Goal: Task Accomplishment & Management: Use online tool/utility

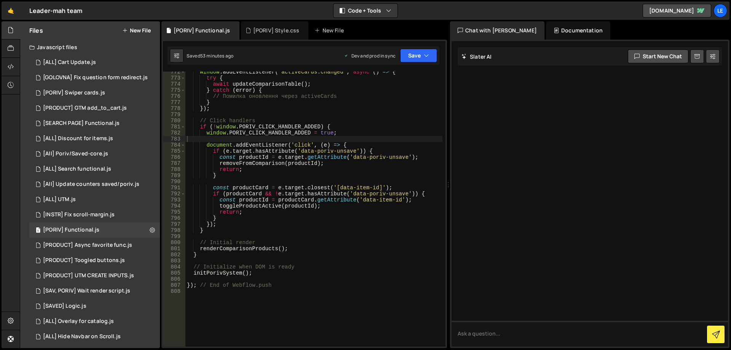
scroll to position [5006, 0]
click at [278, 29] on div "[PORIV] Style.css" at bounding box center [276, 31] width 46 height 8
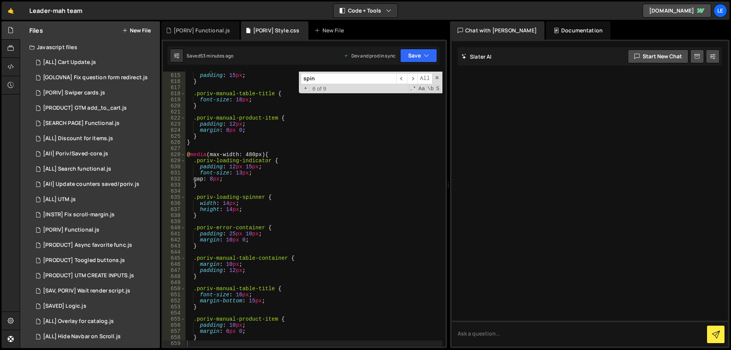
click at [296, 95] on div "margin : 15 px ; padding : 15 px ; } .poriv-manual-table-title { font-size : 18…" at bounding box center [314, 209] width 257 height 287
type textarea "}"
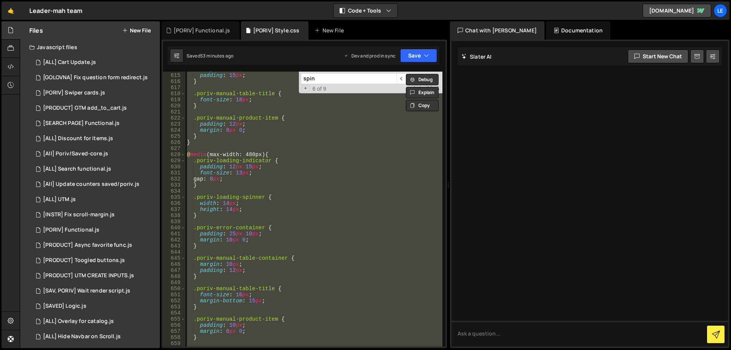
paste textarea
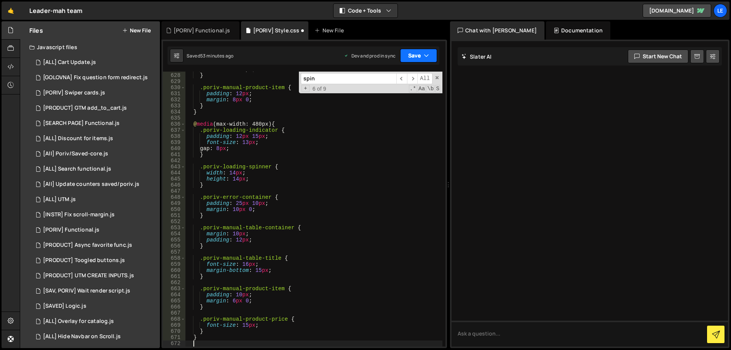
scroll to position [3821, 0]
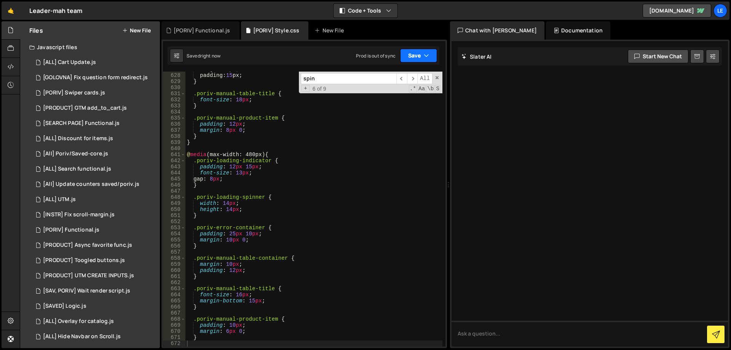
click at [414, 56] on button "Save" at bounding box center [418, 56] width 37 height 14
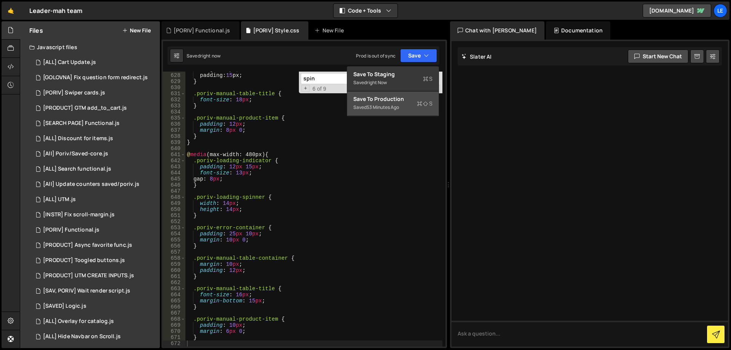
click at [370, 107] on div "53 minutes ago" at bounding box center [383, 107] width 32 height 6
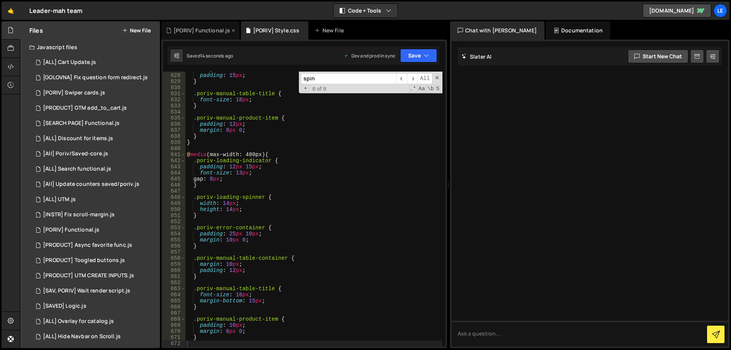
click at [200, 30] on div "[PORIV] Functional.js" at bounding box center [202, 31] width 56 height 8
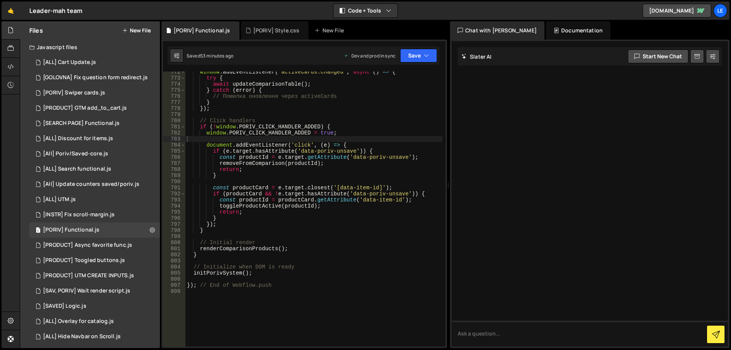
click at [274, 104] on div "window . addEventListener ( 'activeCards:changed' , async ( ) => { try { await …" at bounding box center [314, 212] width 257 height 287
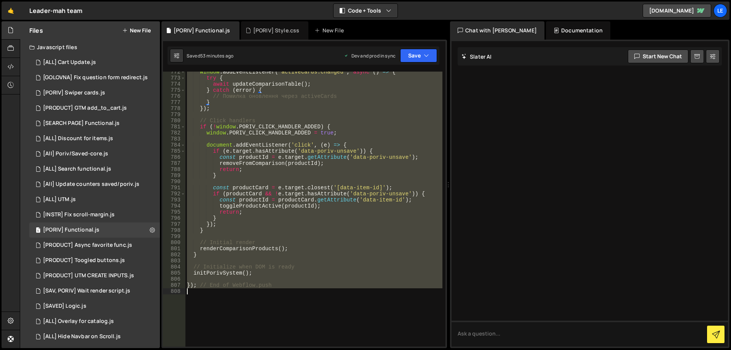
type textarea "}); // End of Webflow.push"
paste textarea
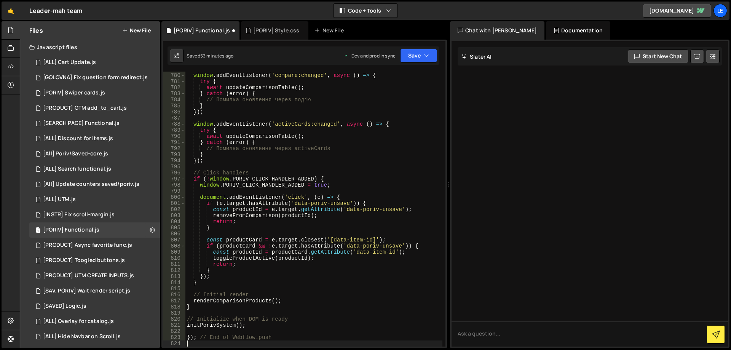
type textarea "}"
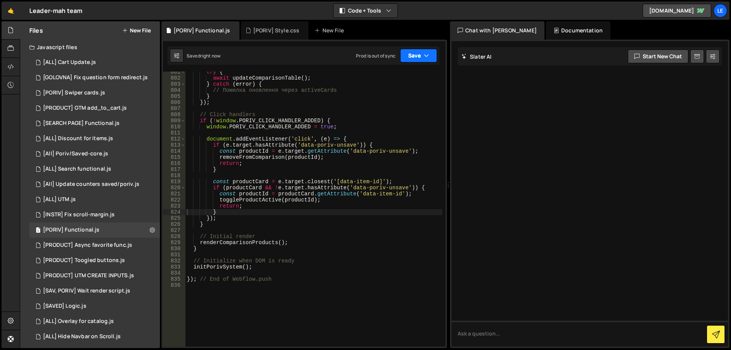
click at [417, 52] on button "Save" at bounding box center [418, 56] width 37 height 14
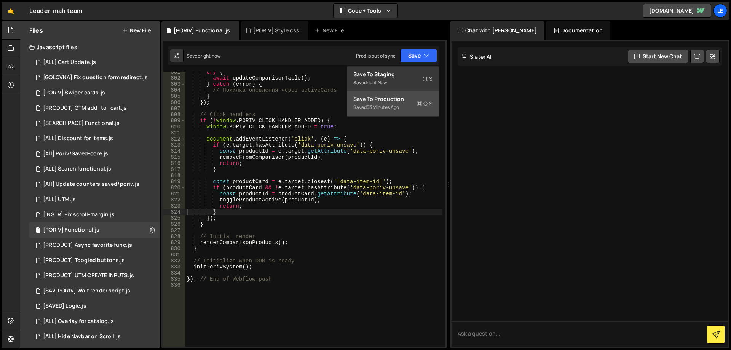
click at [412, 98] on div "Save to Production S" at bounding box center [392, 99] width 79 height 8
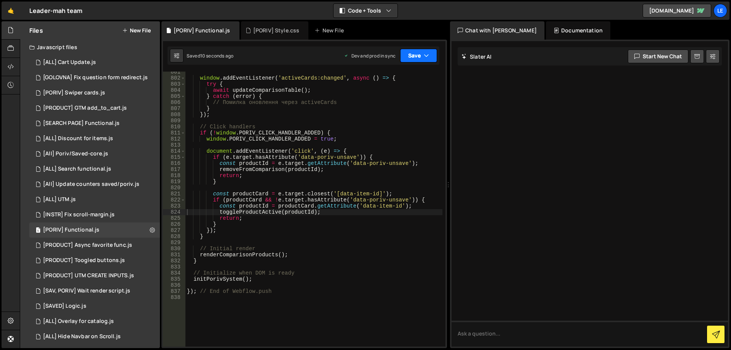
click at [408, 56] on button "Save" at bounding box center [418, 56] width 37 height 14
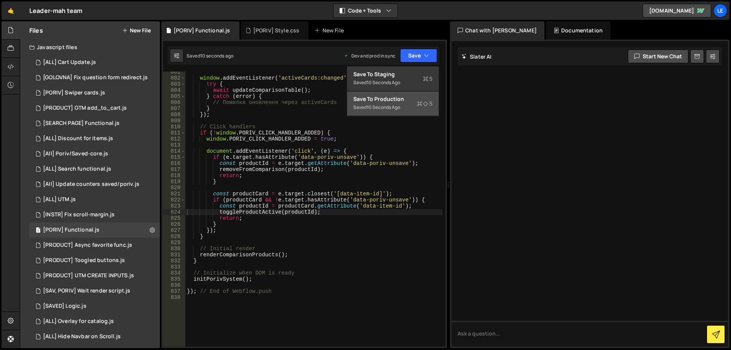
click at [401, 95] on button "Save to Production S Saved 10 seconds ago" at bounding box center [392, 103] width 91 height 25
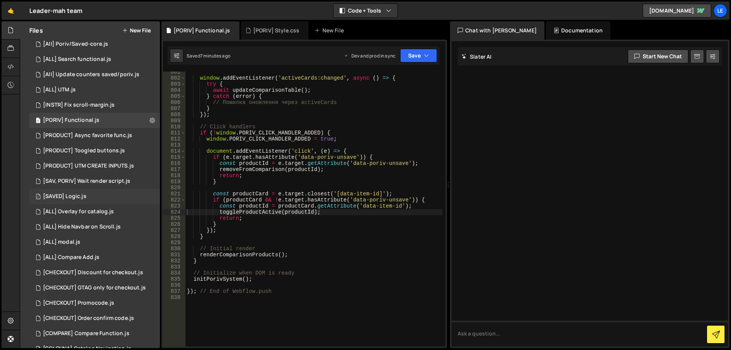
scroll to position [114, 0]
click at [98, 207] on div "[ALL] Overlay for catalog.js" at bounding box center [78, 207] width 71 height 7
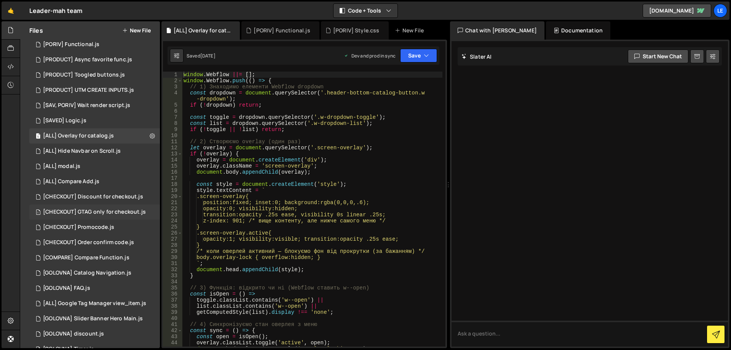
scroll to position [190, 0]
click at [150, 132] on icon at bounding box center [152, 130] width 5 height 7
type input "[ALL] Overlay for catalog"
radio input "true"
checkbox input "true"
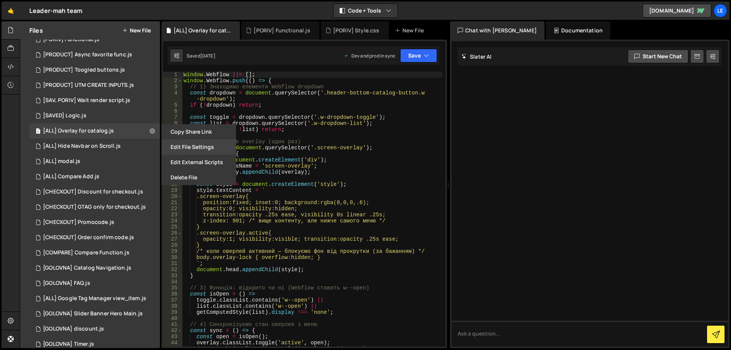
click at [190, 149] on button "Edit File Settings" at bounding box center [199, 146] width 75 height 15
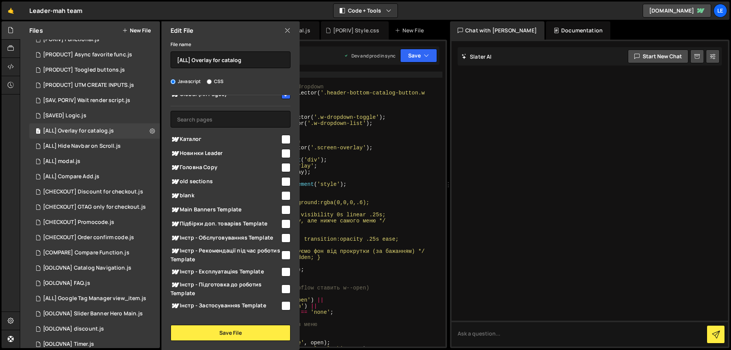
scroll to position [0, 0]
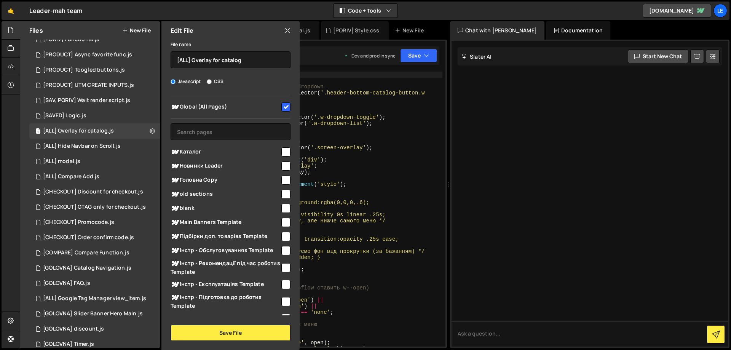
type textarea "const style = document.createElement('style');"
click at [341, 184] on div "window . Webflow ||= [ ] ; window . Webflow . push (( ) => { // 1) Знаходимо ел…" at bounding box center [312, 215] width 261 height 287
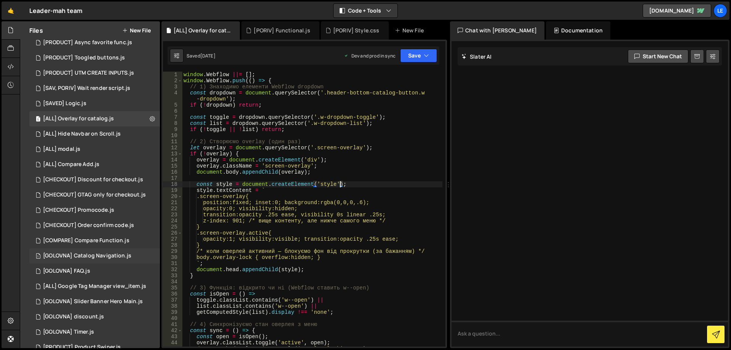
scroll to position [229, 0]
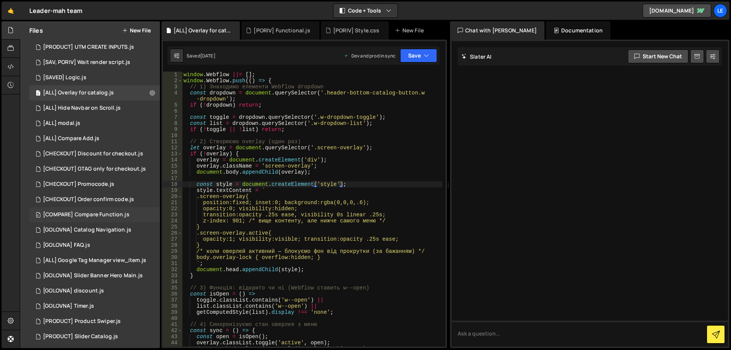
click at [122, 217] on div "[COMPARE] Compare Function.js" at bounding box center [86, 214] width 86 height 7
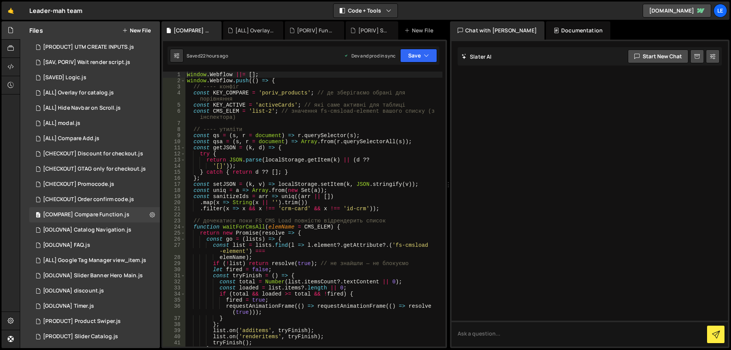
drag, startPoint x: 446, startPoint y: 94, endPoint x: 443, endPoint y: 106, distance: 11.7
click at [443, 106] on div "627 628 629 630 631 632 633 634 635 636 637 638 639 640 641 642 643 644 645 646…" at bounding box center [305, 194] width 286 height 309
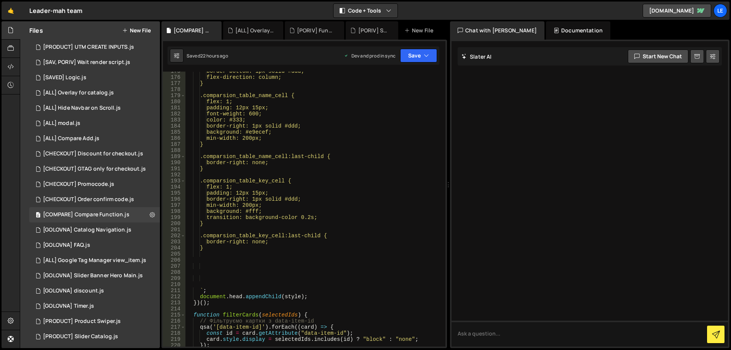
scroll to position [1188, 0]
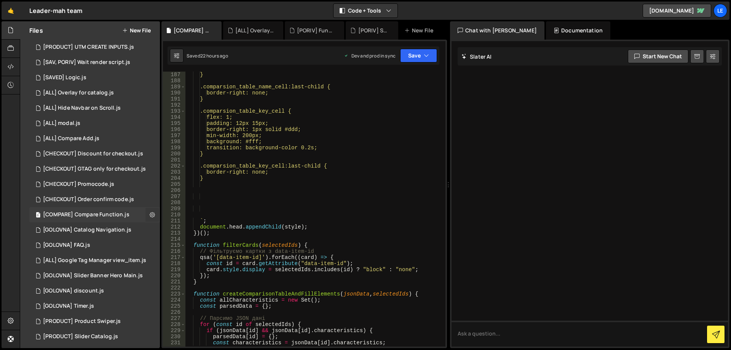
click at [150, 214] on icon at bounding box center [152, 214] width 5 height 7
type input "[COMPARE] Compare Function"
radio input "true"
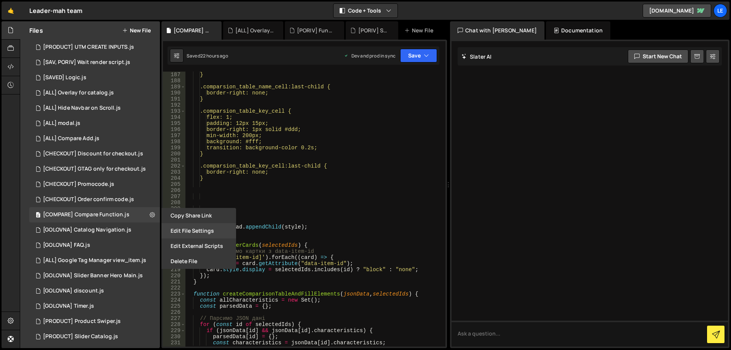
click at [193, 235] on button "Edit File Settings" at bounding box center [199, 230] width 75 height 15
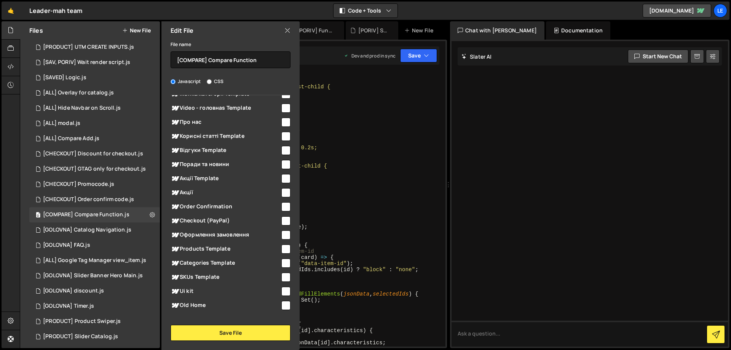
scroll to position [630, 0]
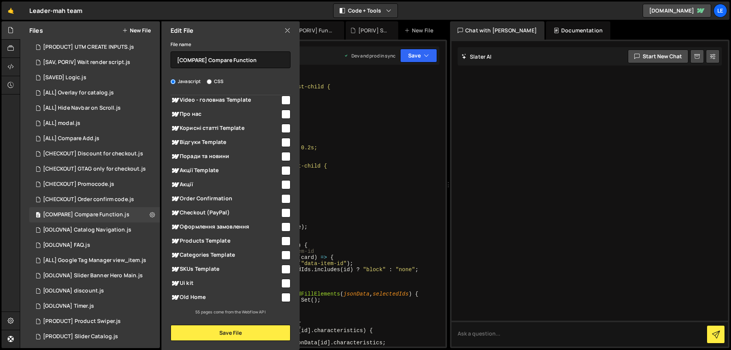
click at [366, 202] on div "} .comparsion_table_name_cell:last-child { border-right: none; } .comparsion_ta…" at bounding box center [314, 215] width 257 height 287
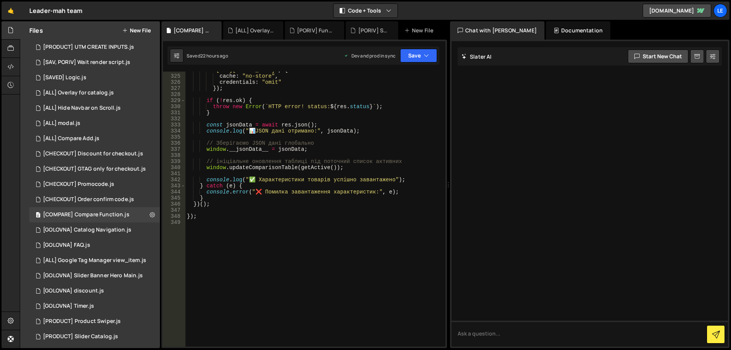
scroll to position [2034, 0]
click at [99, 210] on div "0 [COMPARE] Compare Function.js 0" at bounding box center [94, 214] width 131 height 15
click at [104, 215] on div "[COMPARE] Compare Function.js" at bounding box center [86, 214] width 86 height 7
click at [150, 214] on icon at bounding box center [152, 214] width 5 height 7
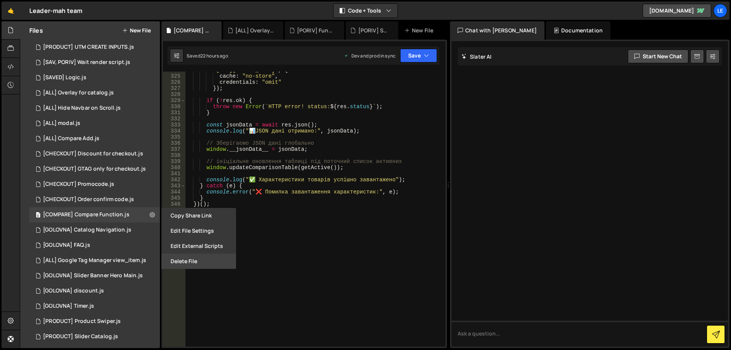
click at [201, 258] on button "Delete File" at bounding box center [199, 261] width 75 height 15
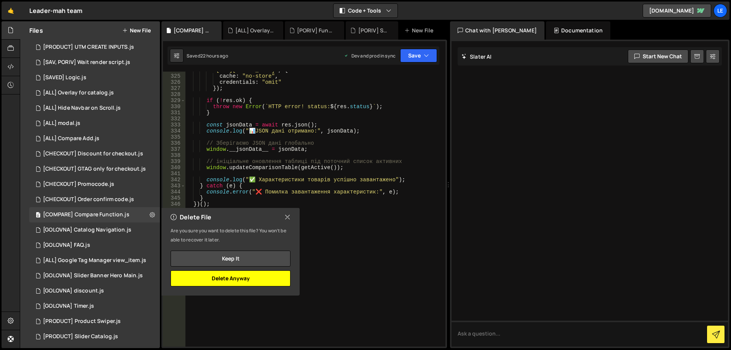
click at [265, 277] on button "Delete Anyway" at bounding box center [231, 278] width 120 height 16
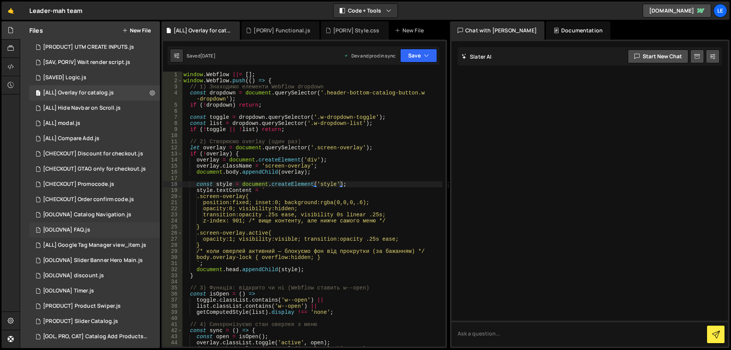
click at [120, 229] on div "1 [GOLOVNA] FAQ.js 0" at bounding box center [94, 229] width 131 height 15
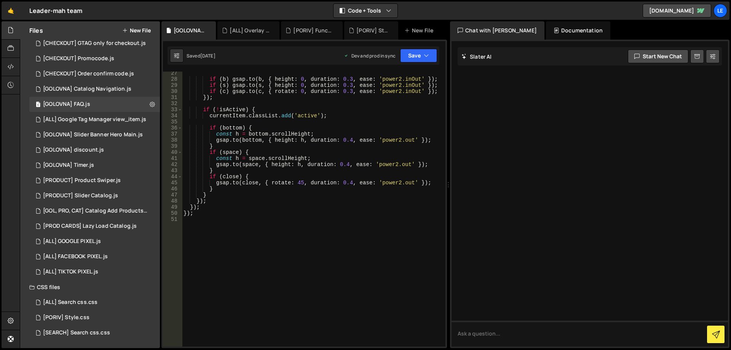
scroll to position [23, 0]
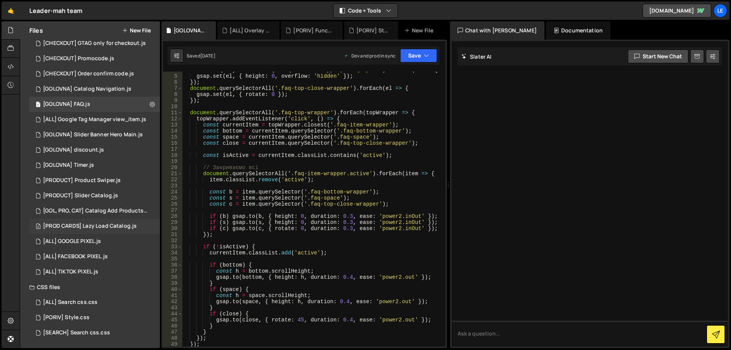
click at [110, 224] on div "[PROD CARDS] Lazy Load Catalog.js" at bounding box center [90, 226] width 94 height 7
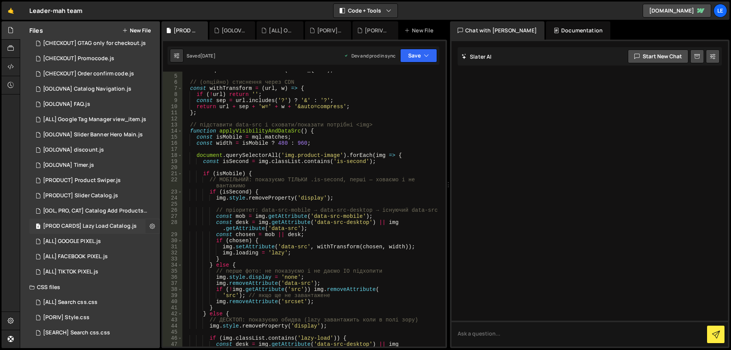
click at [150, 225] on icon at bounding box center [152, 225] width 5 height 7
type input "[PROD CARDS] Lazy Load Catalog"
radio input "true"
checkbox input "true"
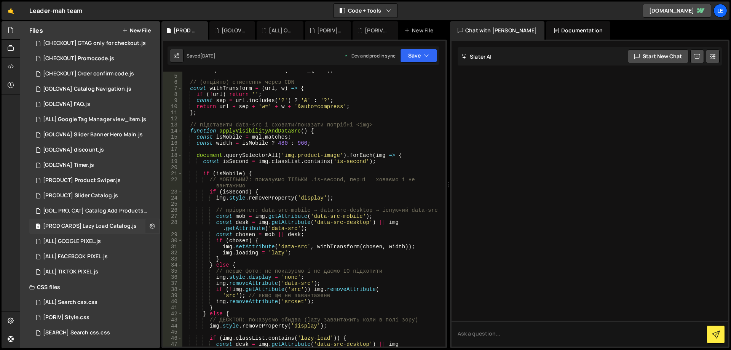
checkbox input "true"
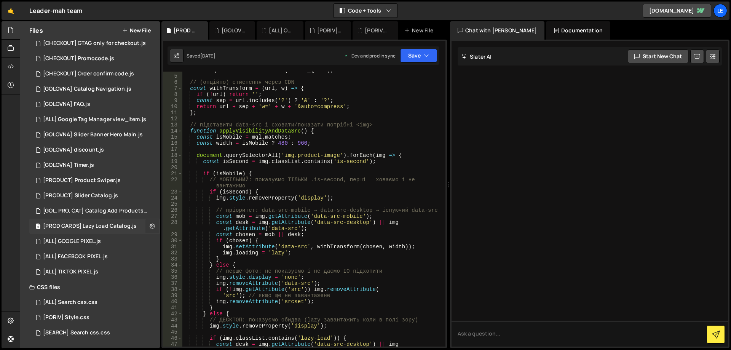
checkbox input "true"
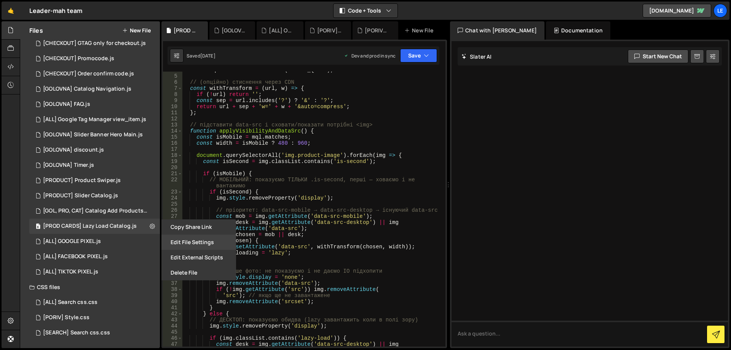
click at [181, 241] on button "Edit File Settings" at bounding box center [199, 242] width 75 height 15
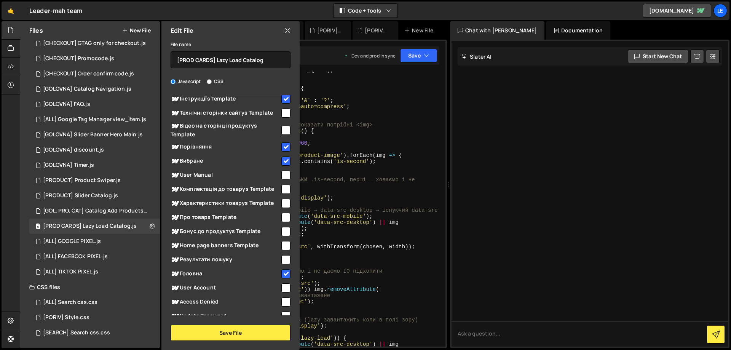
scroll to position [249, 0]
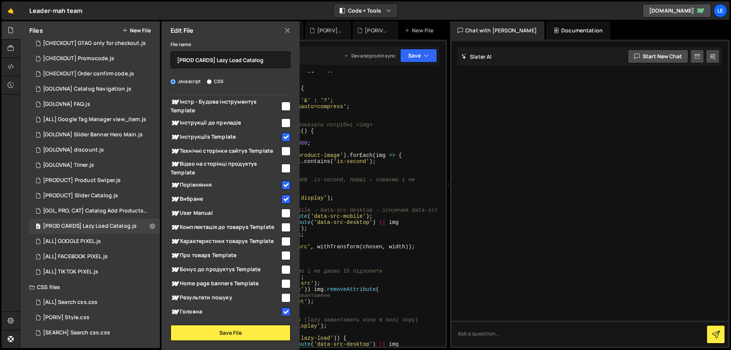
click at [285, 185] on input "checkbox" at bounding box center [285, 185] width 9 height 9
checkbox input "false"
click at [235, 330] on button "Save File" at bounding box center [231, 333] width 120 height 16
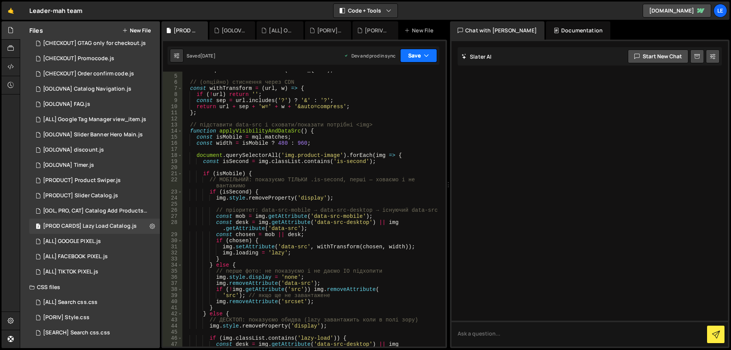
click at [412, 59] on button "Save" at bounding box center [418, 56] width 37 height 14
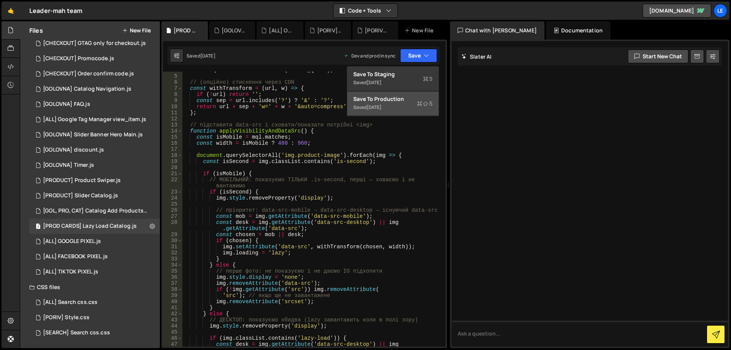
click at [406, 97] on div "Save to Production S" at bounding box center [392, 99] width 79 height 8
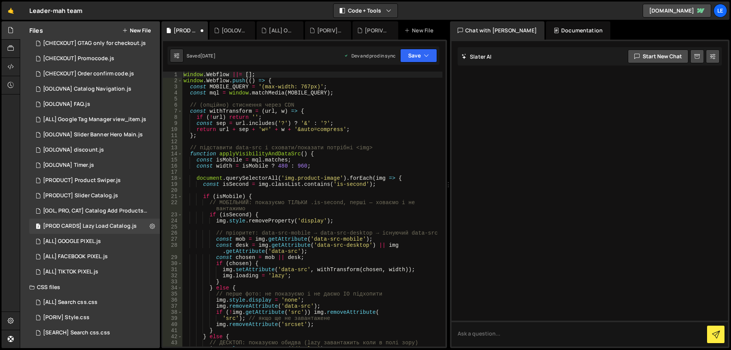
scroll to position [0, 0]
click at [303, 111] on div "window . Webflow ||= [ ] ; window . Webflow . push (( ) => { const MOBILE_QUERY…" at bounding box center [312, 215] width 261 height 287
type textarea "});"
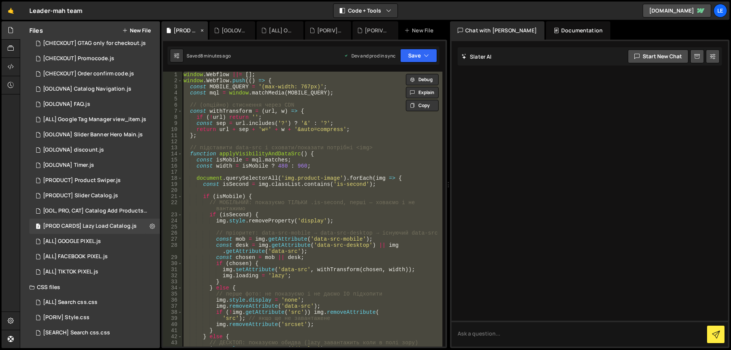
click at [187, 31] on div "[PROD CARDS] Lazy Load Catalog.js" at bounding box center [186, 31] width 25 height 8
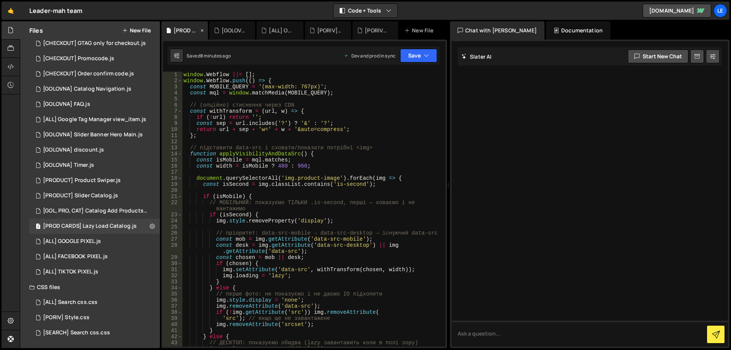
click at [201, 30] on icon at bounding box center [202, 31] width 5 height 8
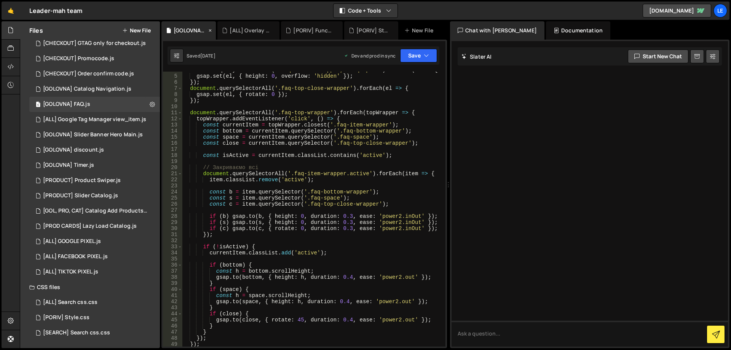
click at [209, 29] on icon at bounding box center [210, 31] width 5 height 8
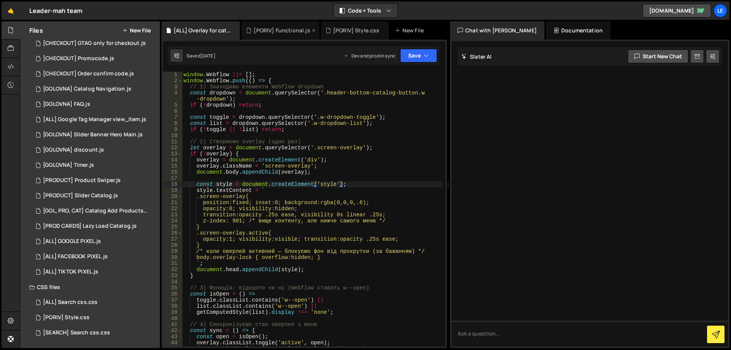
click at [0, 0] on icon at bounding box center [0, 0] width 0 height 0
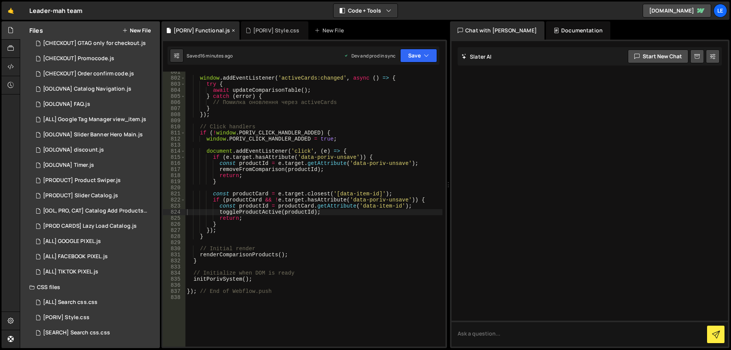
click at [203, 28] on div "[PORIV] Functional.js" at bounding box center [202, 31] width 56 height 8
click at [333, 175] on div "window . addEventListener ( 'activeCards:changed' , async ( ) => { try { await …" at bounding box center [314, 212] width 257 height 287
type textarea "}); // End of Webflow.push"
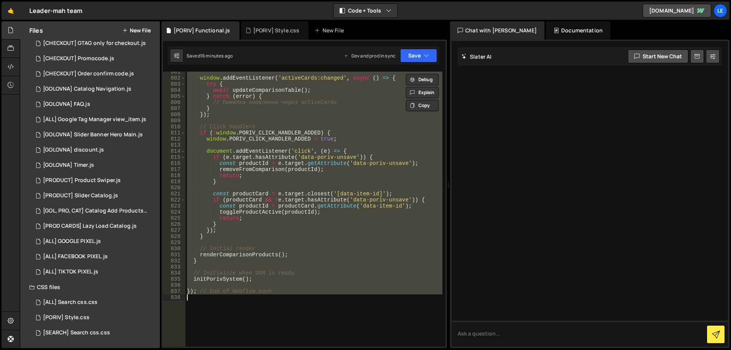
paste textarea
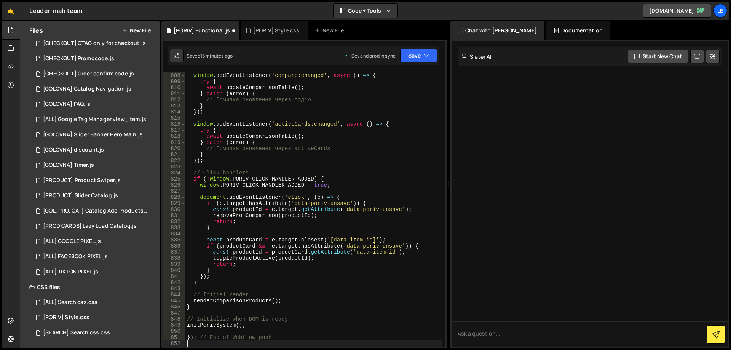
type textarea "}"
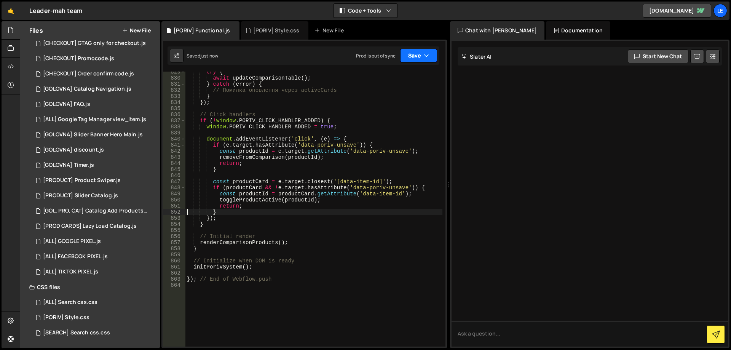
click at [424, 52] on icon "button" at bounding box center [426, 56] width 5 height 8
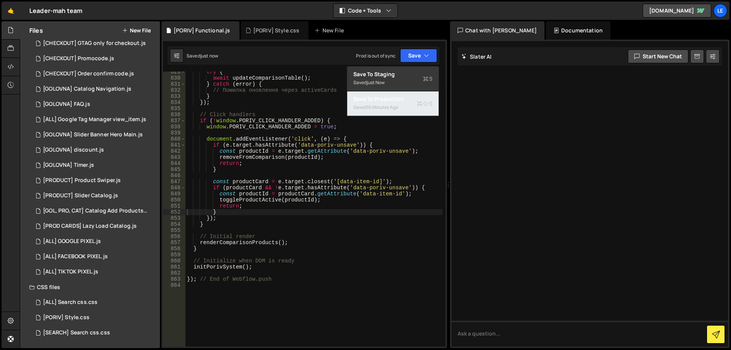
click at [403, 105] on div "Saved 16 minutes ago" at bounding box center [392, 107] width 79 height 9
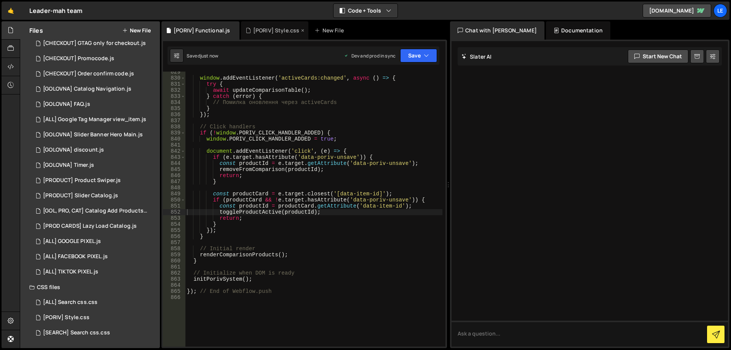
click at [272, 30] on div "[PORIV] Style.css" at bounding box center [276, 31] width 46 height 8
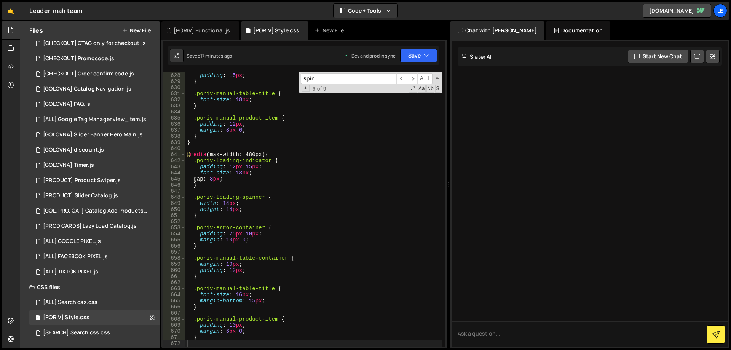
click at [299, 107] on div "margin : 15 px ; padding : 15 px ; } .poriv-manual-table-title { font-size : 18…" at bounding box center [314, 209] width 257 height 287
type textarea "}"
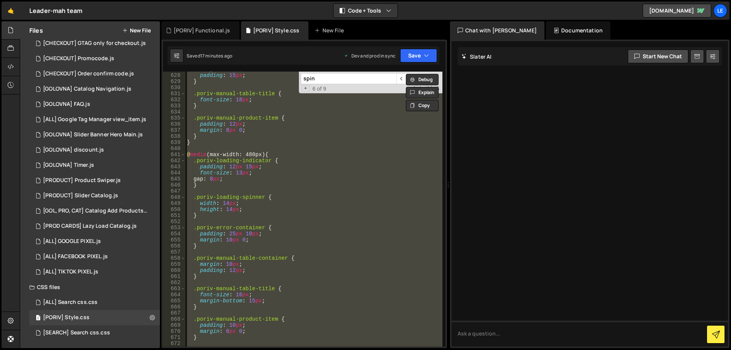
paste textarea
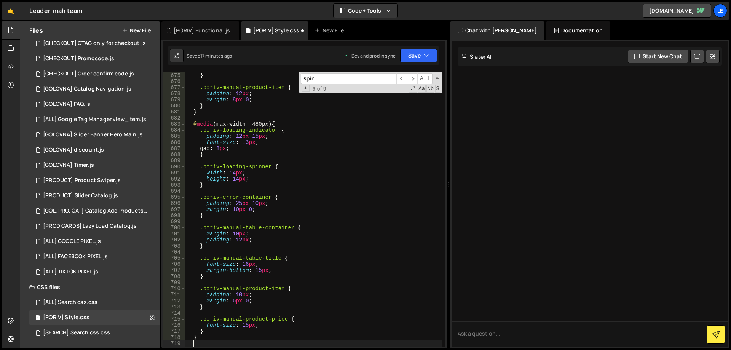
scroll to position [4107, 0]
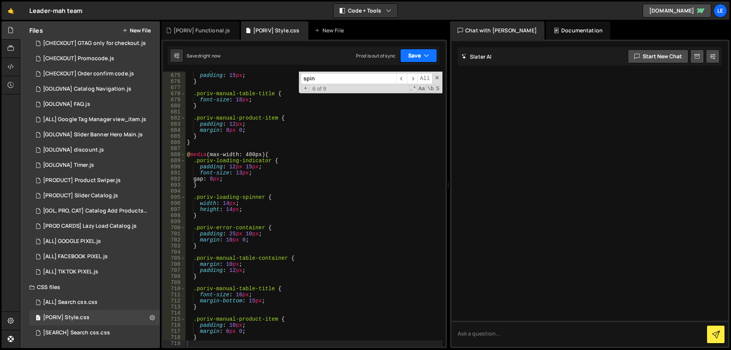
click at [413, 53] on button "Save" at bounding box center [418, 56] width 37 height 14
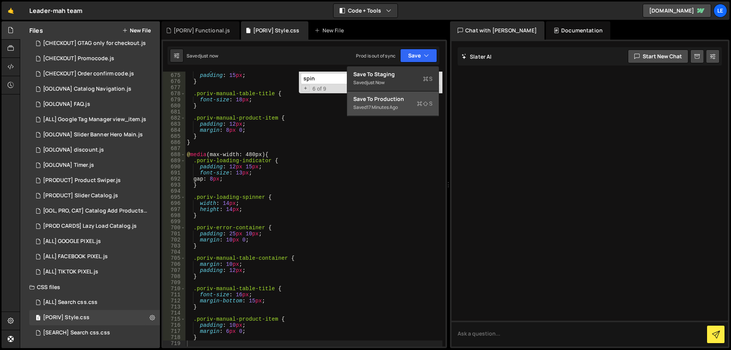
click at [386, 109] on div "17 minutes ago" at bounding box center [382, 107] width 31 height 6
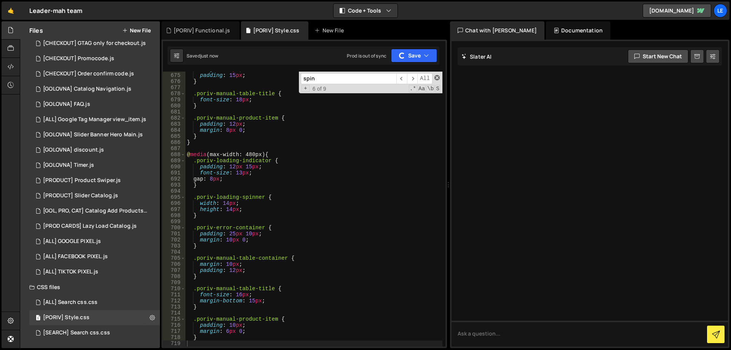
click at [438, 77] on span at bounding box center [437, 77] width 5 height 5
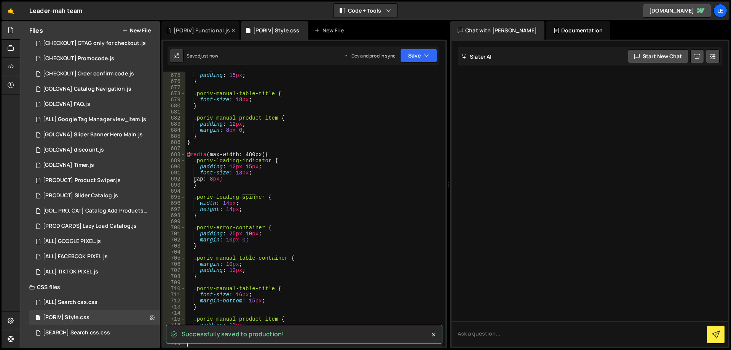
click at [214, 35] on div "[PORIV] Functional.js" at bounding box center [201, 30] width 78 height 18
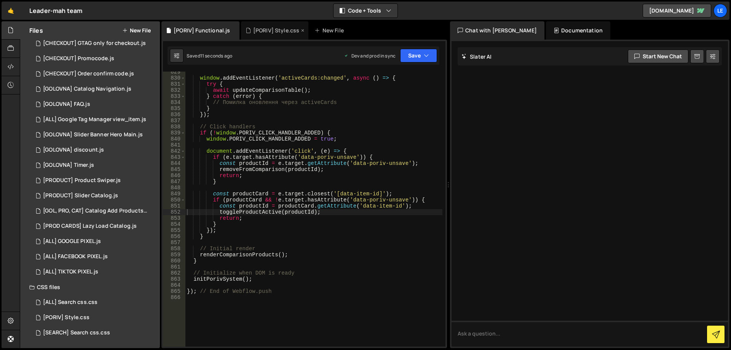
click at [271, 33] on div "[PORIV] Style.css" at bounding box center [276, 31] width 46 height 8
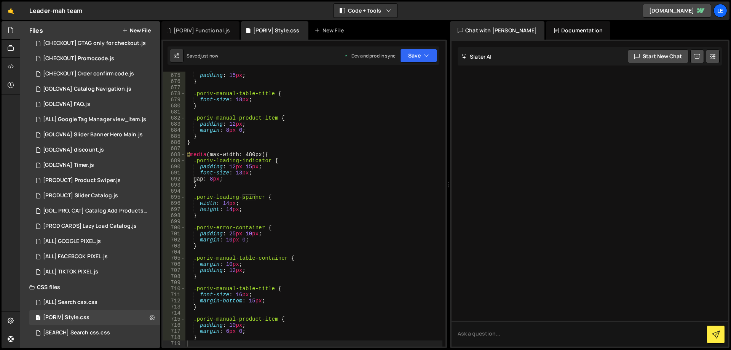
type textarea ".poriv-manual-product-item {"
click at [325, 118] on div "margin : 15 px ; padding : 15 px ; } .poriv-manual-table-title { font-size : 18…" at bounding box center [314, 209] width 257 height 287
click at [220, 36] on div "[PORIV] Functional.js" at bounding box center [201, 30] width 78 height 18
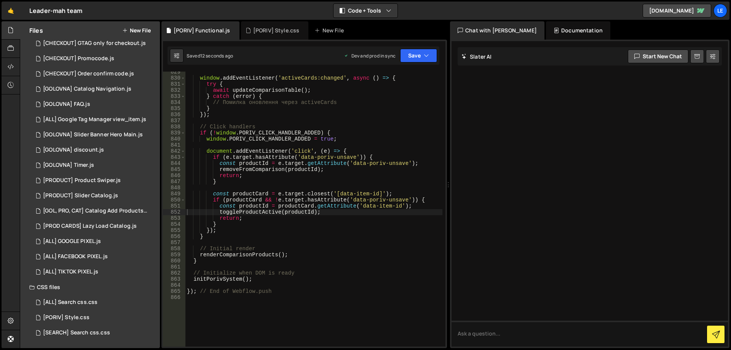
type textarea "}"
click at [288, 107] on div "window . addEventListener ( 'activeCards:changed' , async ( ) => { try { await …" at bounding box center [314, 212] width 257 height 287
click at [273, 32] on div "[PORIV] Style.css" at bounding box center [276, 31] width 46 height 8
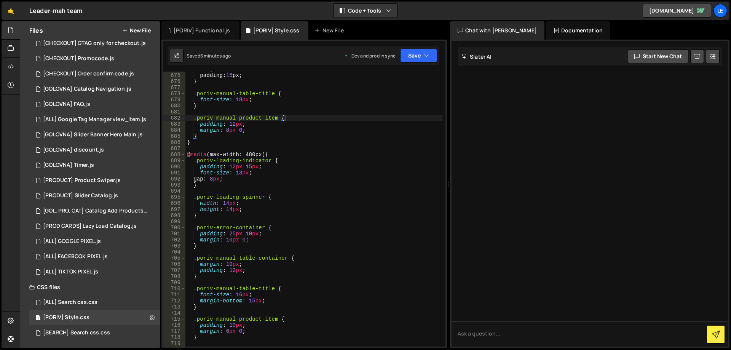
click at [317, 107] on div "margin : 15 px ; padding : 15 px ; } .poriv-manual-table-title { font-size : 18…" at bounding box center [314, 209] width 257 height 287
type textarea "}"
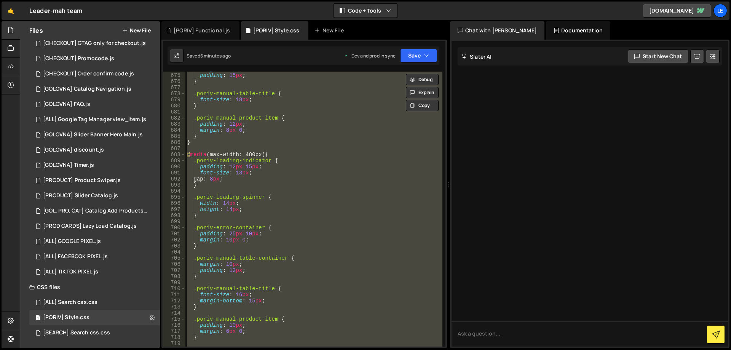
paste textarea
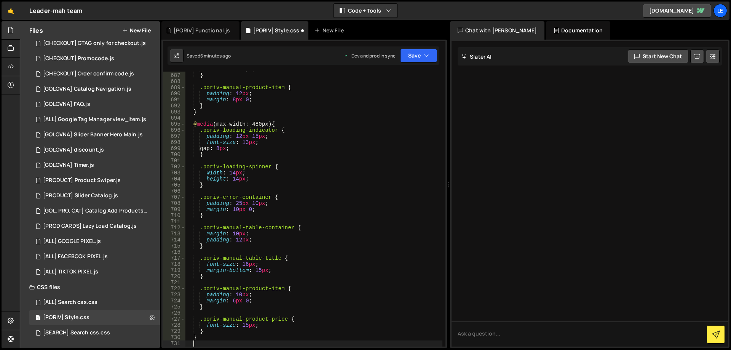
scroll to position [4180, 0]
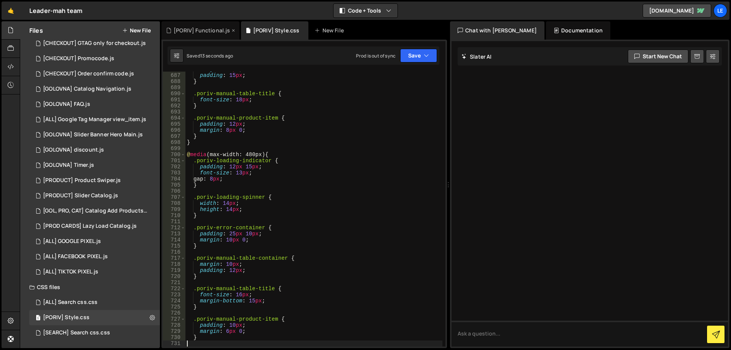
click at [207, 34] on div "[PORIV] Functional.js" at bounding box center [202, 31] width 56 height 8
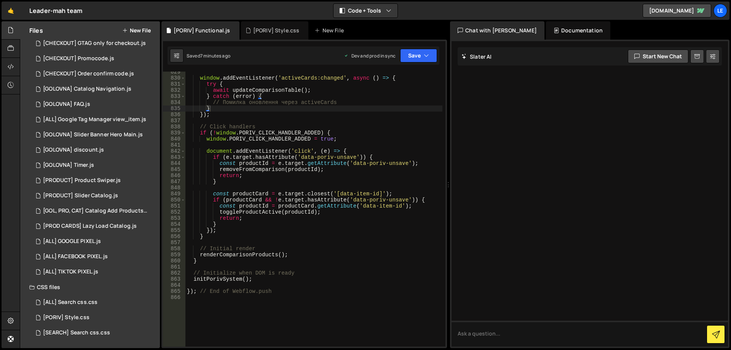
click at [304, 112] on div "window . addEventListener ( 'activeCards:changed' , async ( ) => { try { await …" at bounding box center [314, 212] width 257 height 287
type textarea "}); // End of Webflow.push"
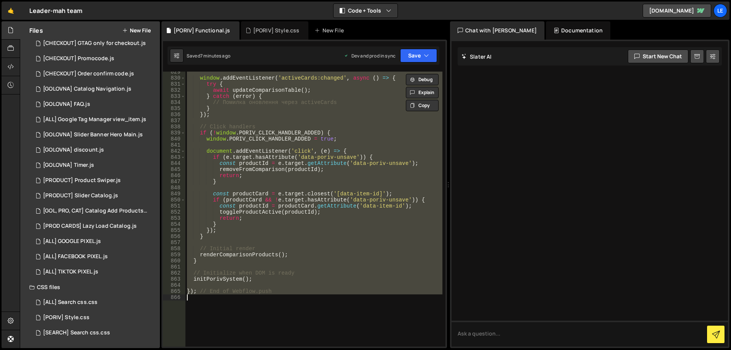
paste textarea
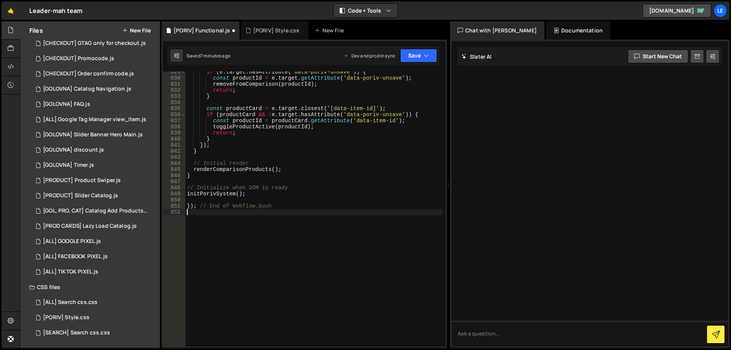
type textarea "}"
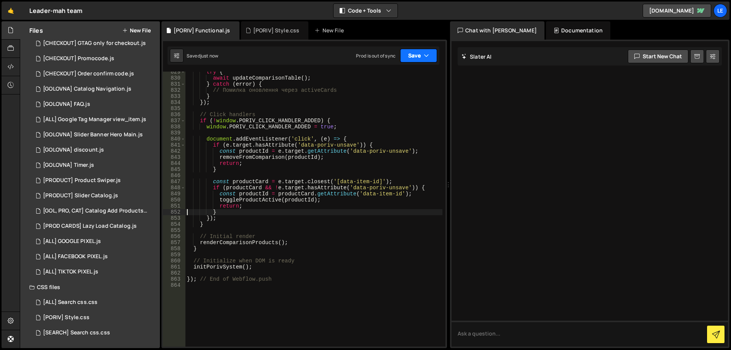
click at [411, 54] on button "Save" at bounding box center [418, 56] width 37 height 14
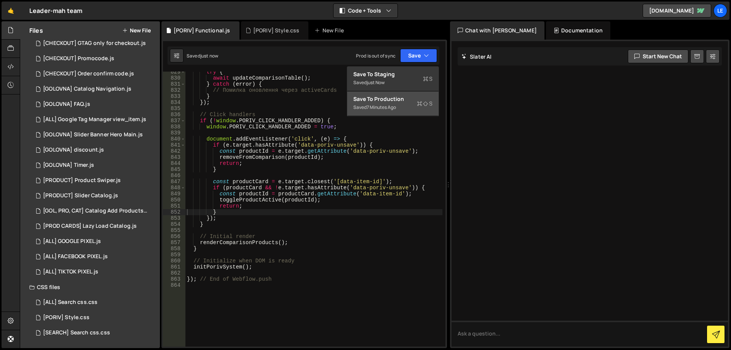
click at [397, 100] on div "Save to Production S" at bounding box center [392, 99] width 79 height 8
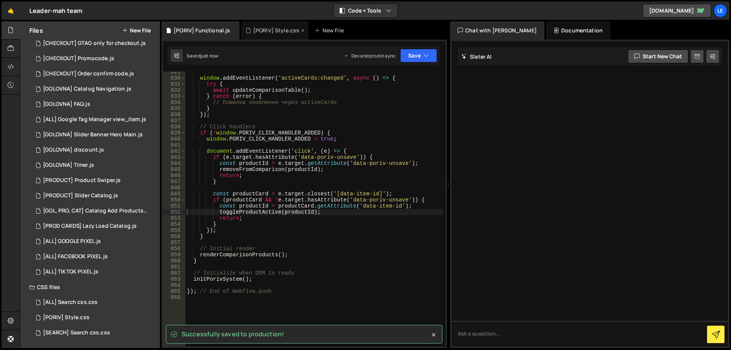
click at [274, 31] on div "[PORIV] Style.css" at bounding box center [276, 31] width 46 height 8
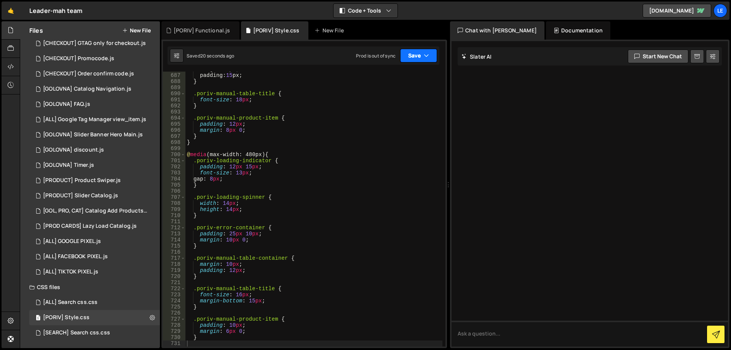
click at [417, 57] on button "Save" at bounding box center [418, 56] width 37 height 14
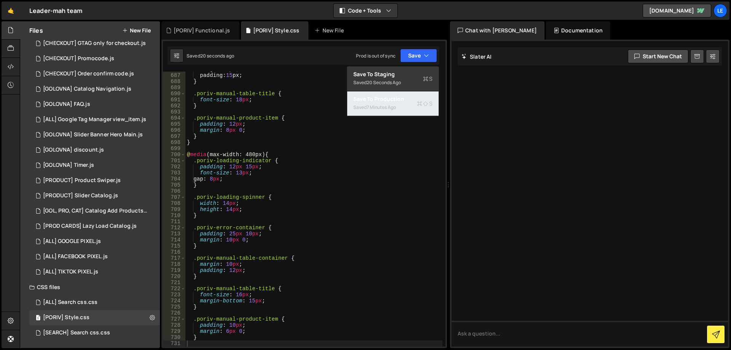
click at [403, 110] on div "Saved 7 minutes ago" at bounding box center [392, 107] width 79 height 9
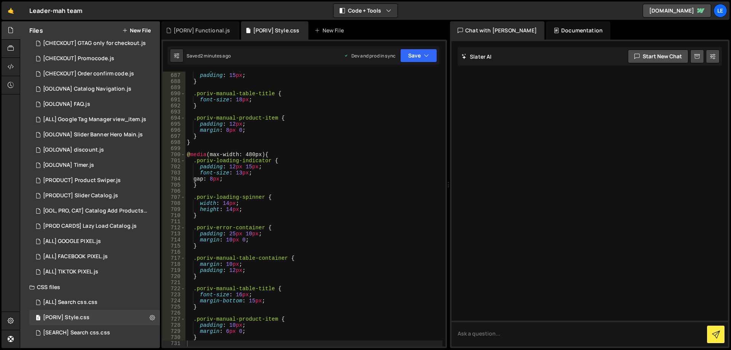
type textarea ".poriv-manual-product-item {"
click at [298, 117] on div "margin : 15 px ; padding : 15 px ; } .poriv-manual-table-title { font-size : 18…" at bounding box center [314, 209] width 257 height 287
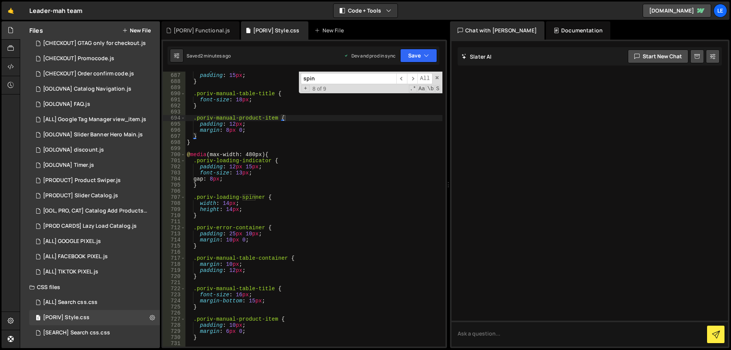
paste input ".fs-prod-buy-add-button-wrapper"
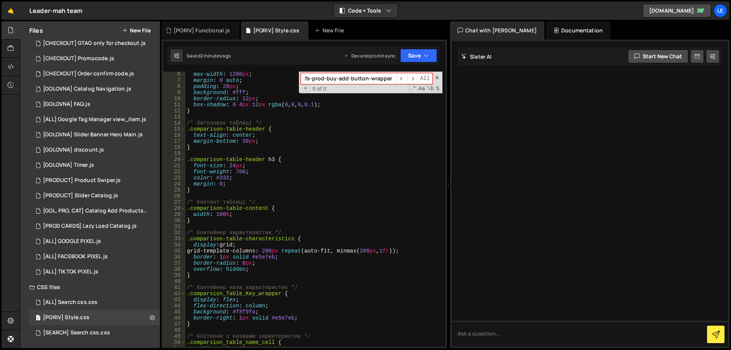
scroll to position [19, 0]
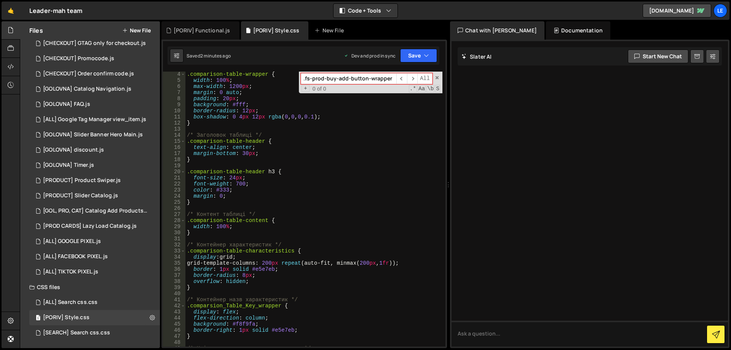
type input ".fs-prod-buy-add-button-wrapper"
click at [434, 79] on div ".fs-prod-buy-add-button-wrapper ​ ​ All Replace All + 0 of 0 .* Aa \b S" at bounding box center [371, 83] width 144 height 22
click at [437, 78] on span at bounding box center [437, 77] width 5 height 5
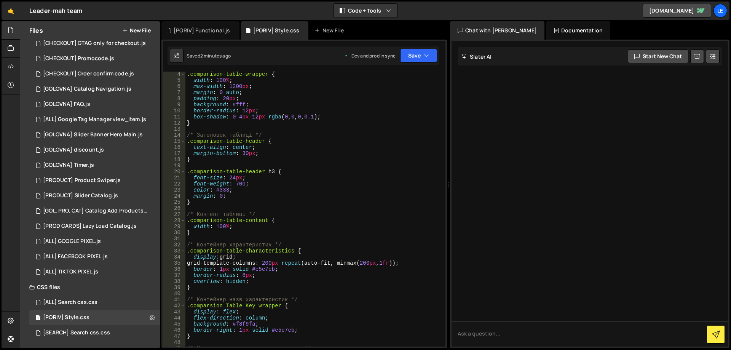
scroll to position [0, 0]
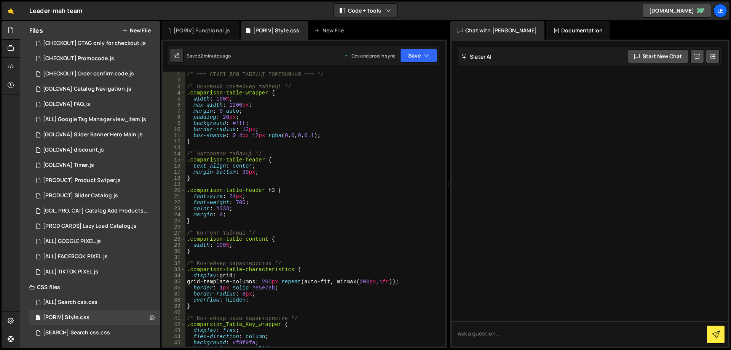
click at [394, 130] on div "/* === СТИЛІ ДЛЯ ТАБЛИЦІ ПОРІВНЯННЯ === */ /* Основний контейнер таблиці */ .co…" at bounding box center [314, 215] width 257 height 287
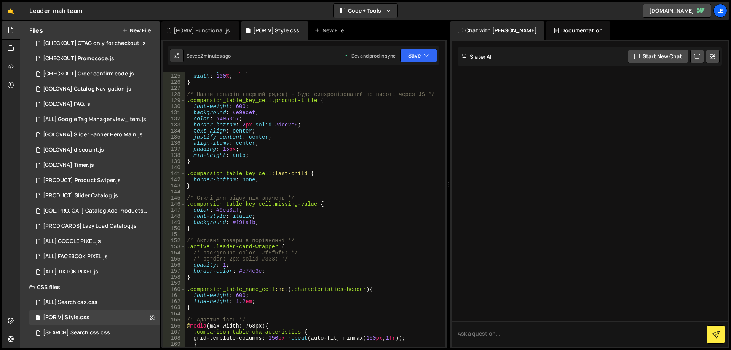
scroll to position [823, 0]
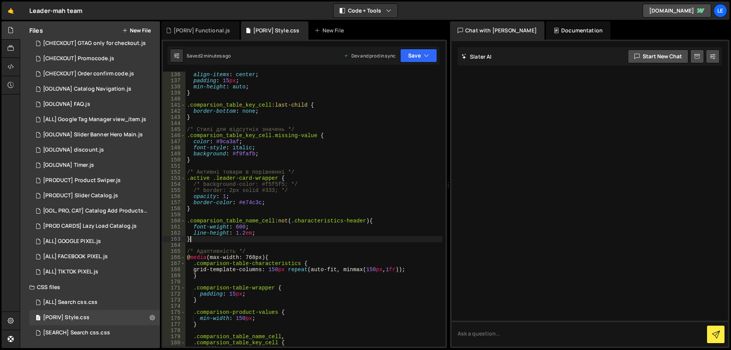
click at [257, 238] on div "align-items : center ; padding : 15 px ; min-height : auto ; } .comparsion_tabl…" at bounding box center [314, 215] width 257 height 287
type textarea "}"
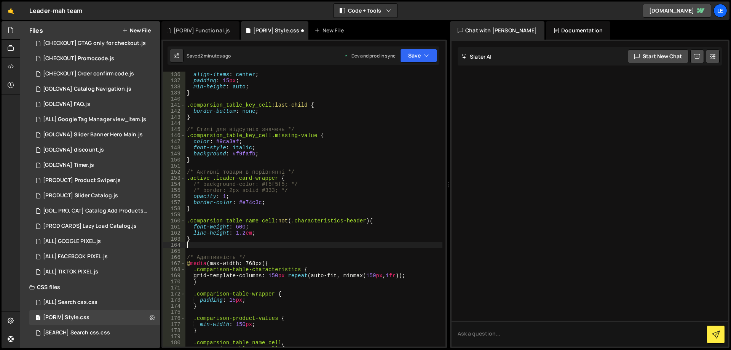
paste textarea ".fs-prod-buy-add-button-wrapper"
type textarea ".fs-prod-buy-add-button-wrapper{"
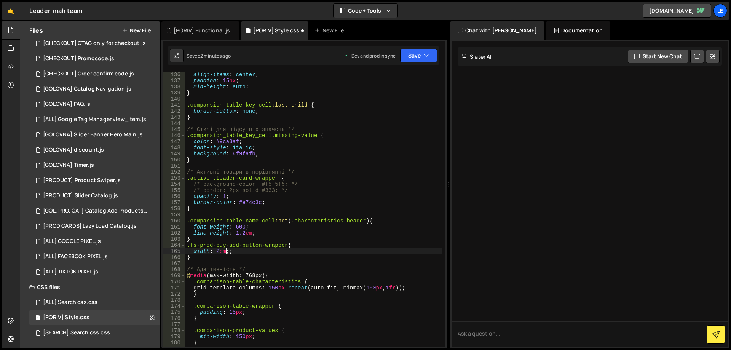
scroll to position [0, 3]
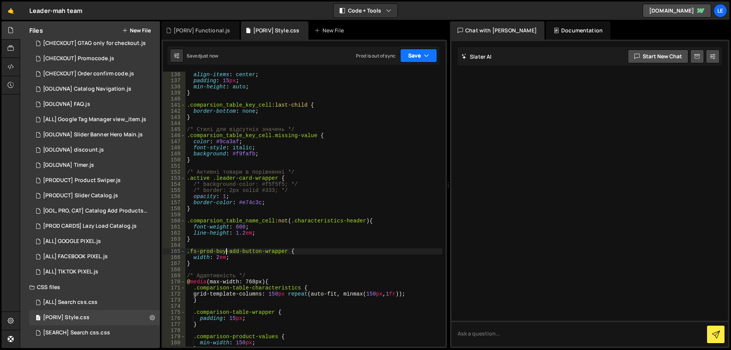
click at [410, 56] on button "Save" at bounding box center [418, 56] width 37 height 14
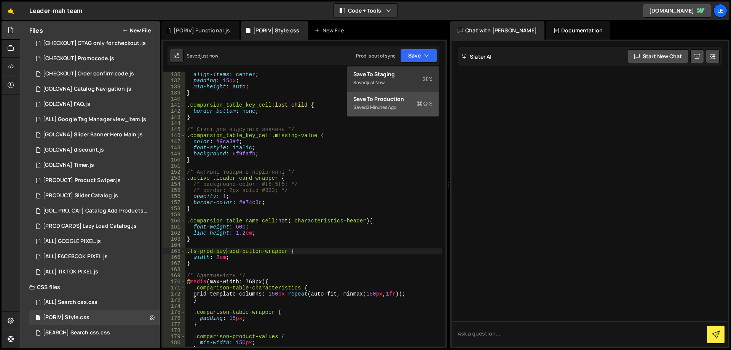
click at [405, 98] on div "Save to Production S" at bounding box center [392, 99] width 79 height 8
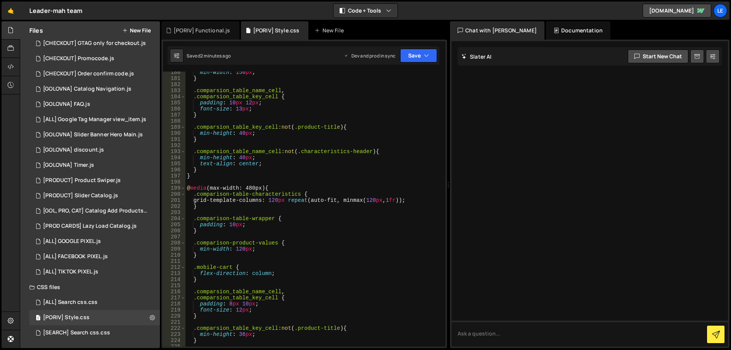
scroll to position [1207, 0]
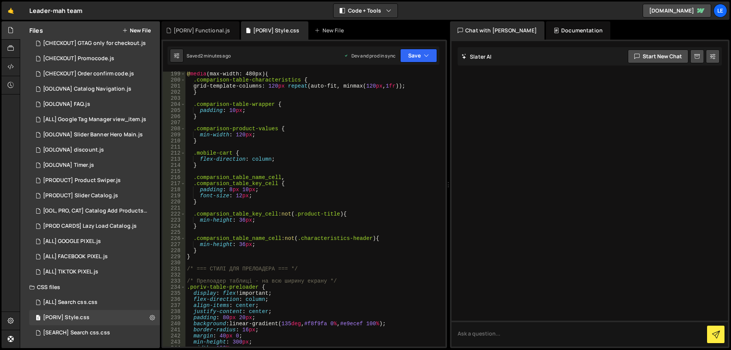
type textarea "}"
click at [315, 252] on div "@ media (max-width: 480px) { .comparison-table-characteristics { grid-template-…" at bounding box center [314, 214] width 257 height 287
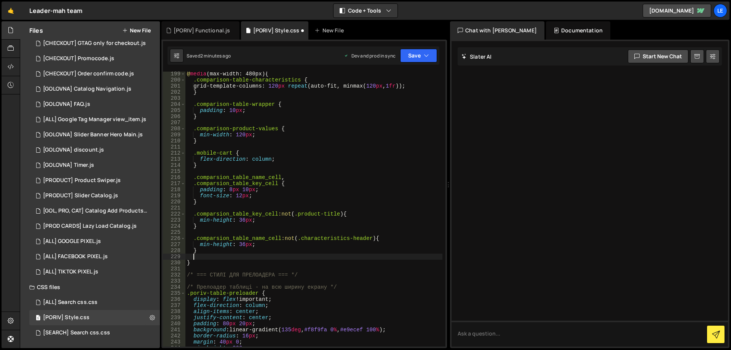
paste textarea ".fs-prod-buy-add-button-wrapper"
type textarea ".fs-prod-buy-add-button-wrapper{"
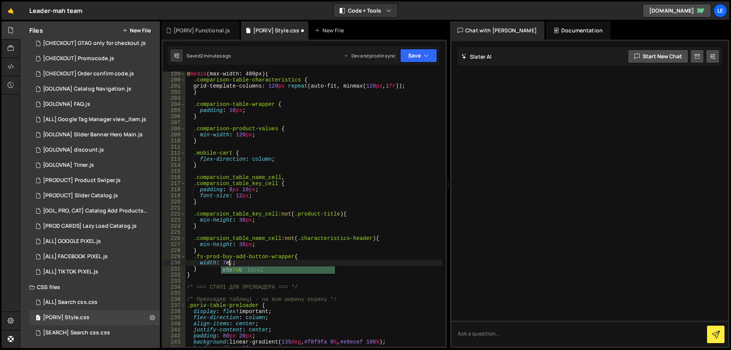
scroll to position [0, 3]
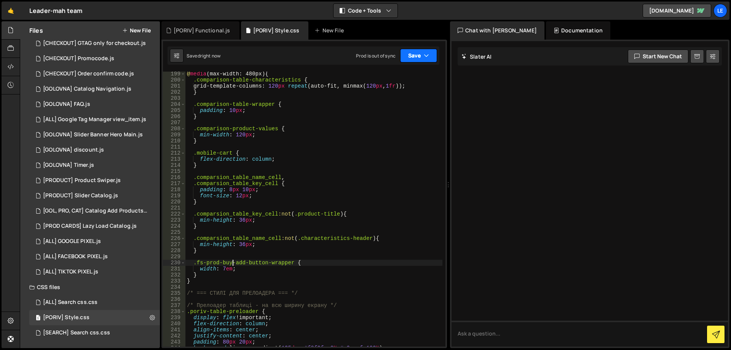
type textarea ".fs-prod-buy-add-button-wrapper {"
click at [414, 56] on button "Save" at bounding box center [418, 56] width 37 height 14
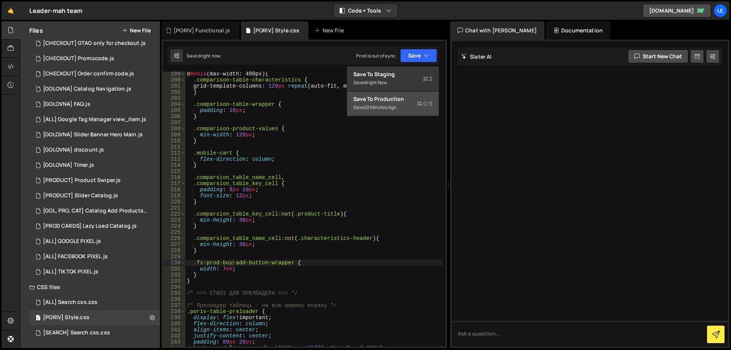
click at [406, 96] on div "Save to Production S" at bounding box center [392, 99] width 79 height 8
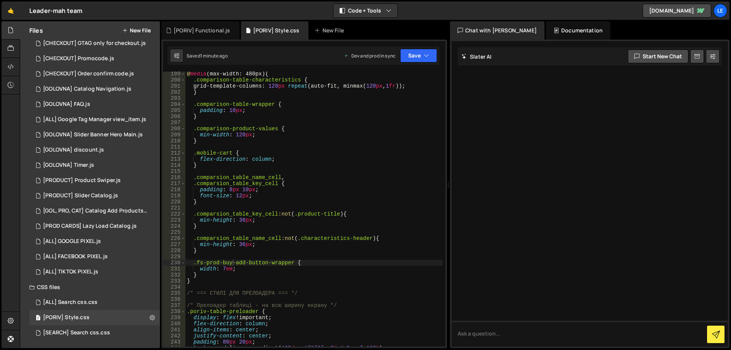
click at [333, 149] on div "@ media (max-width: 480px) { .comparison-table-characteristics { grid-template-…" at bounding box center [314, 214] width 257 height 287
click at [415, 60] on button "Save" at bounding box center [418, 56] width 37 height 14
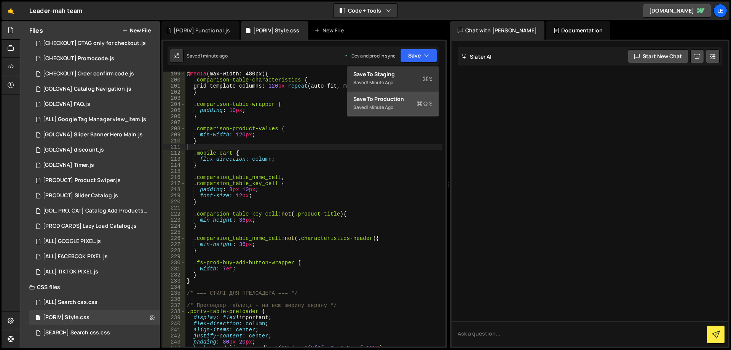
click at [403, 107] on div "Saved 1 minute ago" at bounding box center [392, 107] width 79 height 9
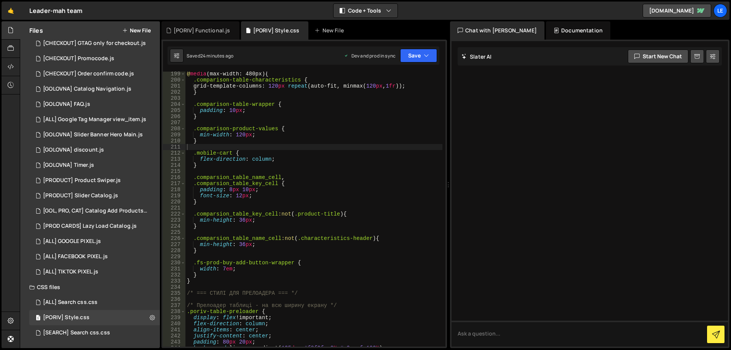
type textarea "min-width: 120px;"
click at [277, 137] on div "@ media (max-width: 480px) { .comparison-table-characteristics { grid-template-…" at bounding box center [314, 214] width 257 height 287
click at [213, 28] on div "[PORIV] Functional.js" at bounding box center [202, 31] width 56 height 8
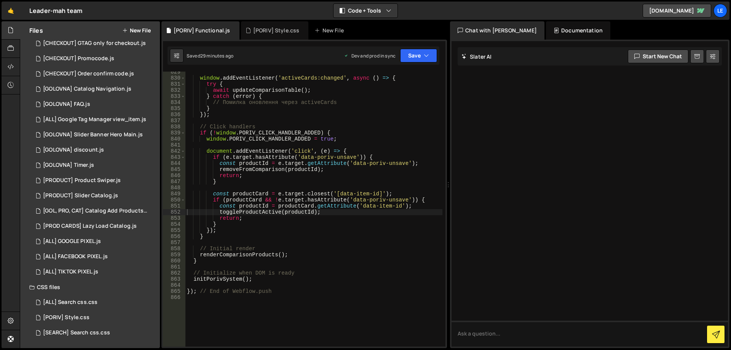
click at [283, 125] on div "window . addEventListener ( 'activeCards:changed' , async ( ) => { try { await …" at bounding box center [314, 212] width 257 height 287
type textarea "}); // End of Webflow.push"
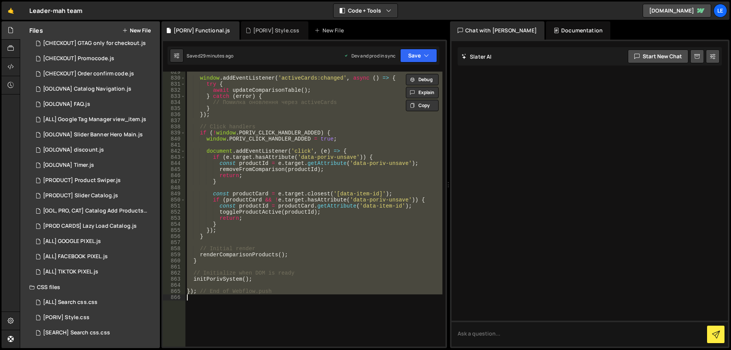
paste textarea
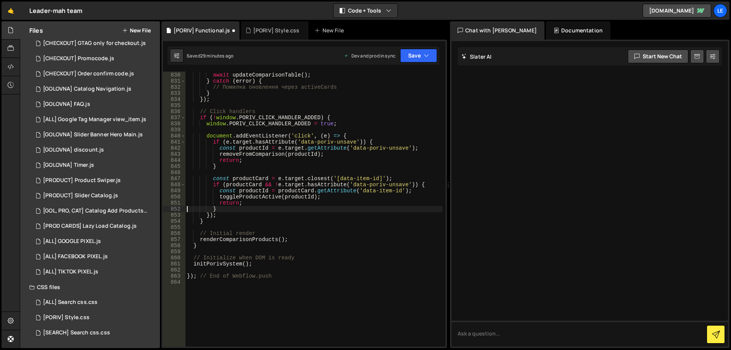
type textarea "}"
click at [274, 32] on div "[PORIV] Style.css" at bounding box center [276, 31] width 46 height 8
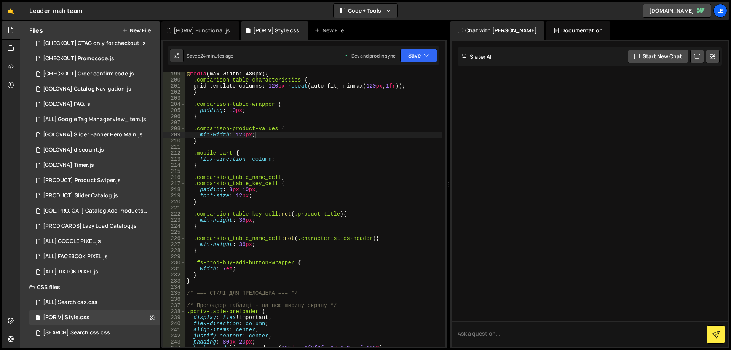
click at [337, 104] on div "@ media (max-width: 480px) { .comparison-table-characteristics { grid-template-…" at bounding box center [314, 214] width 257 height 287
type textarea "}"
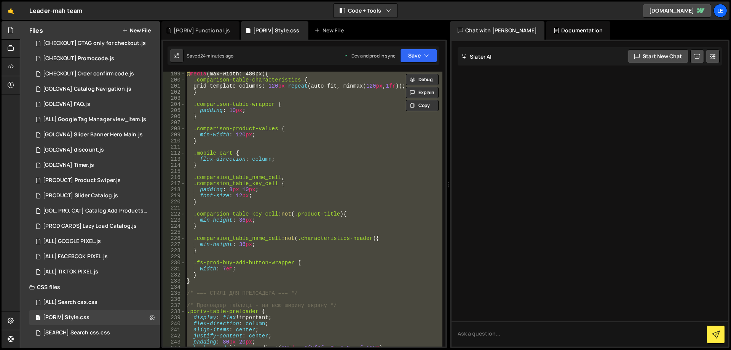
paste textarea
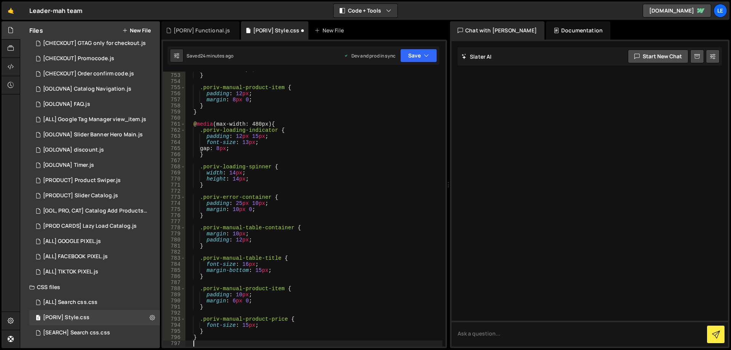
type textarea "margin: 6px 0;"
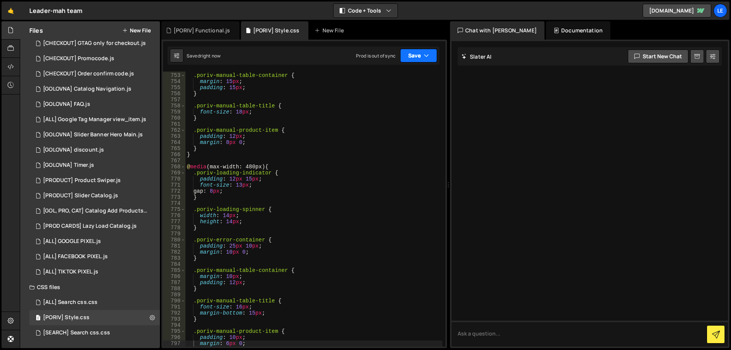
click at [419, 56] on button "Save" at bounding box center [418, 56] width 37 height 14
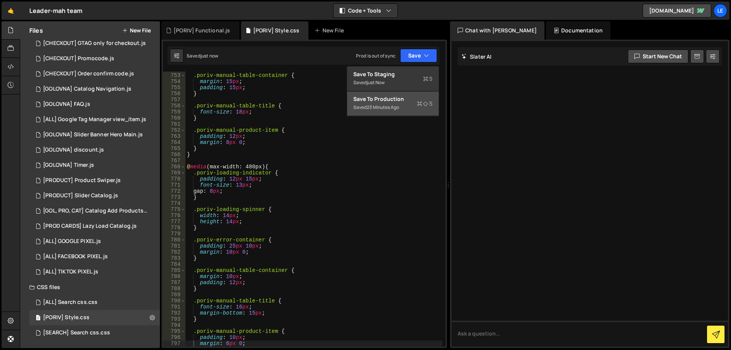
click at [408, 109] on div "Saved 23 minutes ago" at bounding box center [392, 107] width 79 height 9
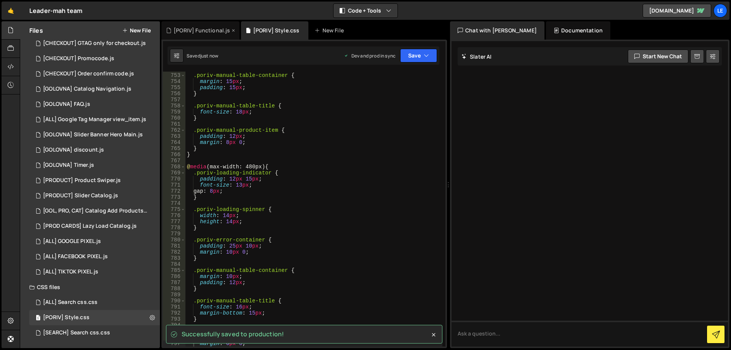
click at [208, 30] on div "[PORIV] Functional.js" at bounding box center [202, 31] width 56 height 8
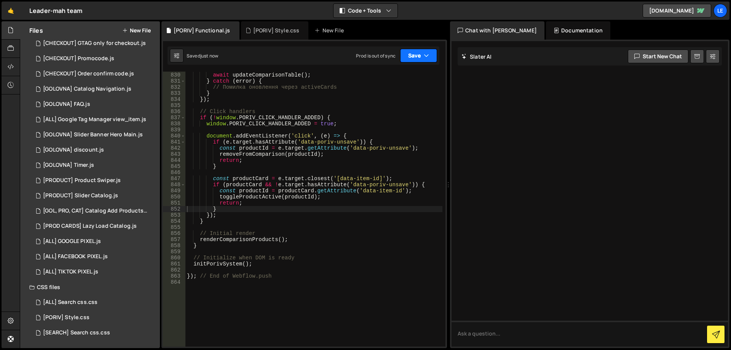
click at [421, 54] on button "Save" at bounding box center [418, 56] width 37 height 14
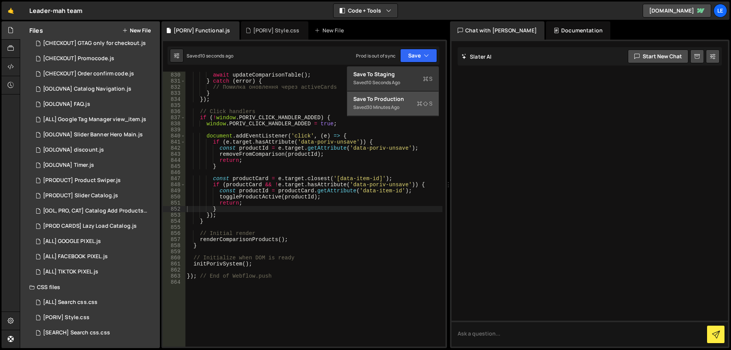
click at [409, 102] on div "Save to Production S" at bounding box center [392, 99] width 79 height 8
